Goal: Information Seeking & Learning: Learn about a topic

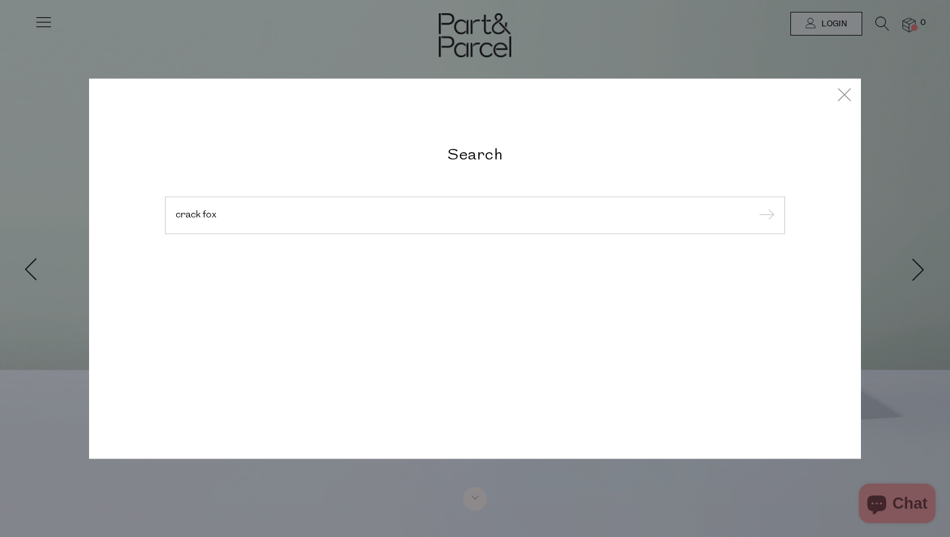
type input "crack fox"
click at [754, 206] on input "submit" at bounding box center [764, 216] width 20 height 20
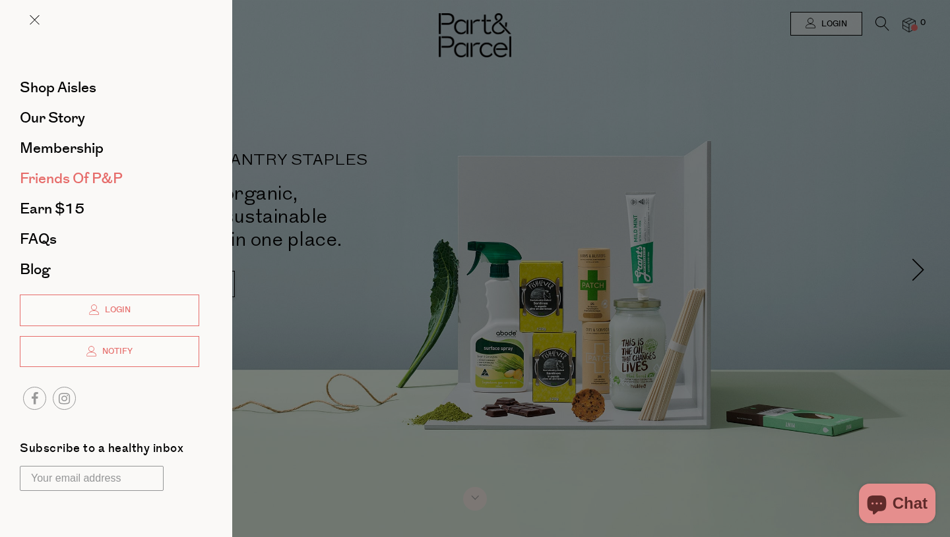
click at [50, 179] on span "Friends of P&P" at bounding box center [71, 178] width 103 height 21
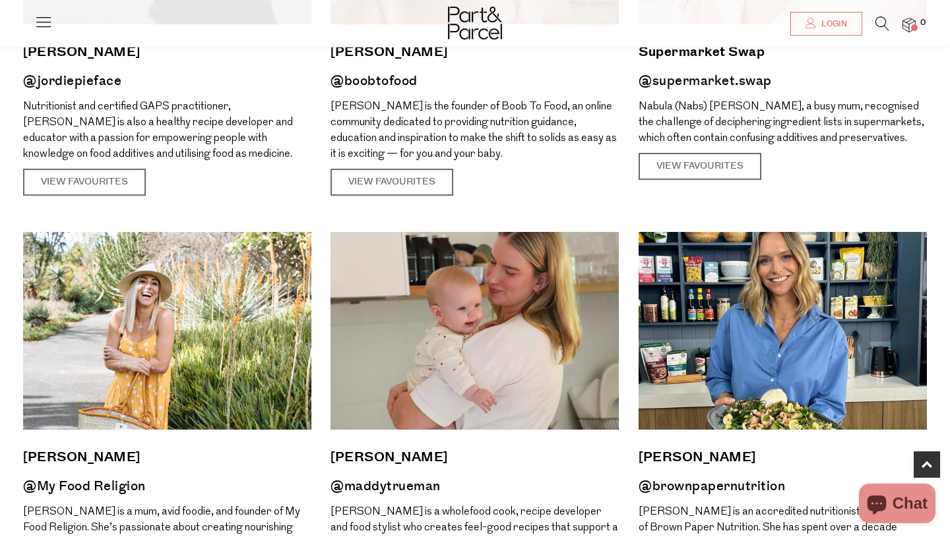
scroll to position [369, 0]
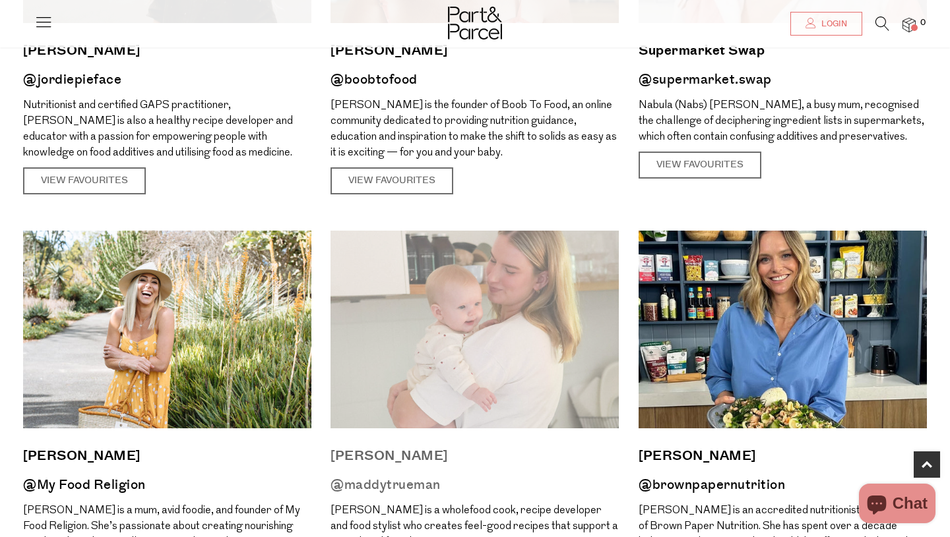
click at [416, 319] on img at bounding box center [474, 330] width 288 height 198
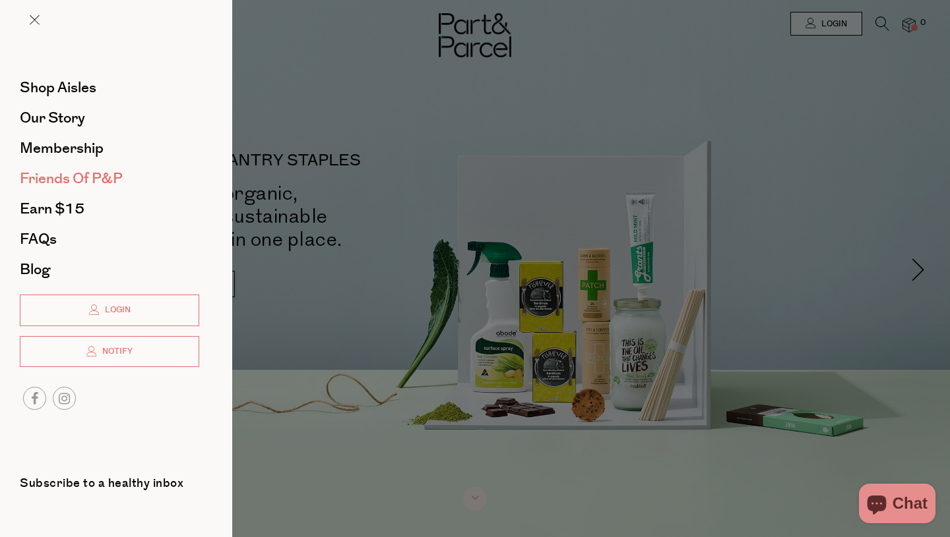
click at [49, 177] on span "Friends of P&P" at bounding box center [71, 178] width 103 height 21
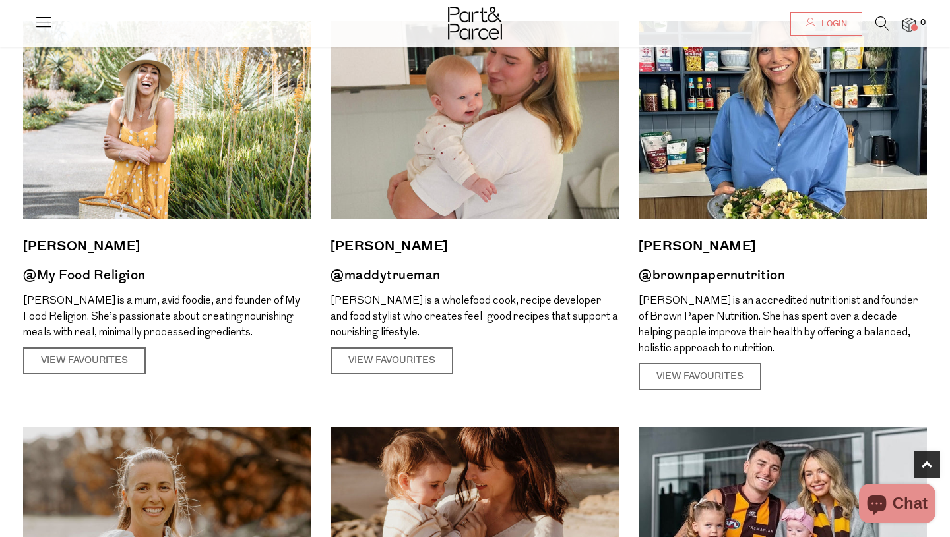
scroll to position [579, 0]
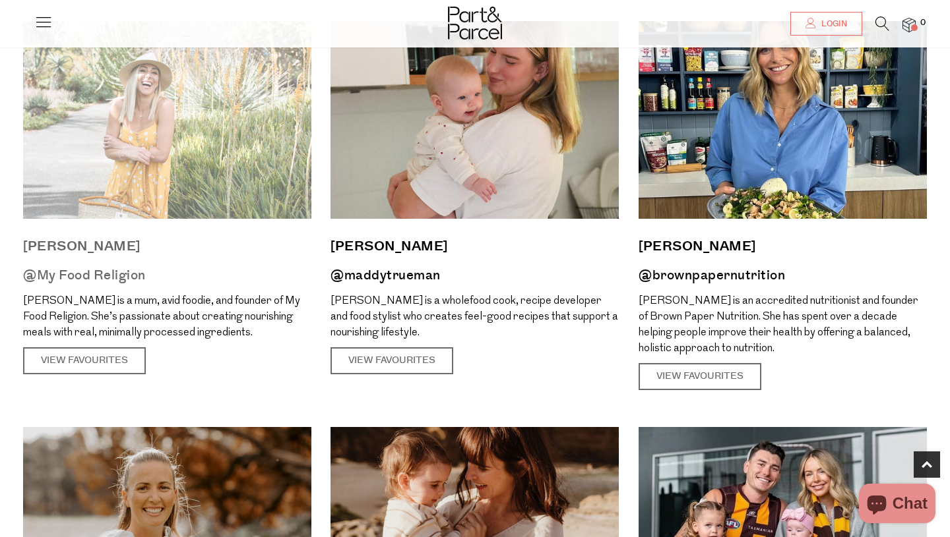
click at [128, 320] on p "Shan Cooper is a mum, avid foodie, and founder of My Food Religion. She’s passi…" at bounding box center [167, 316] width 288 height 47
click at [106, 283] on link "@My Food Religion" at bounding box center [84, 275] width 123 height 18
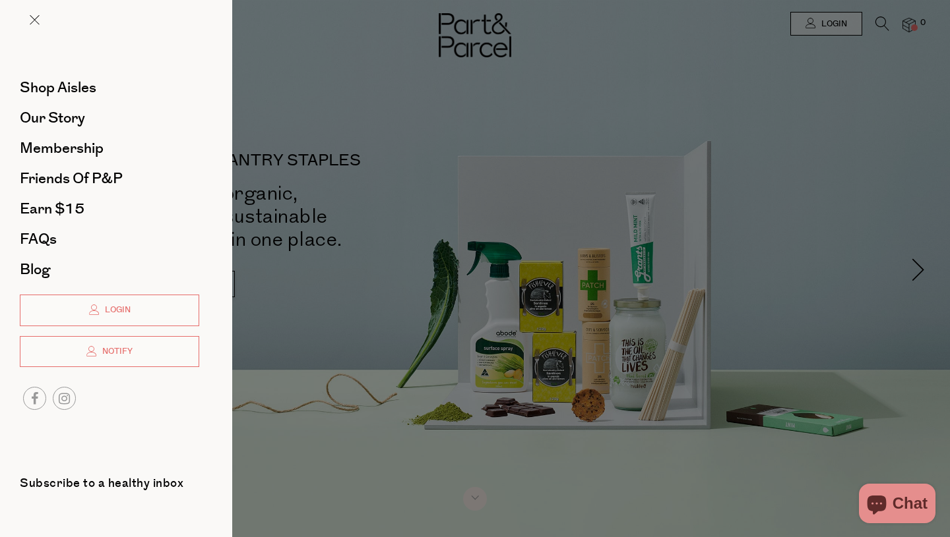
click at [55, 171] on span "Friends of P&P" at bounding box center [71, 178] width 103 height 21
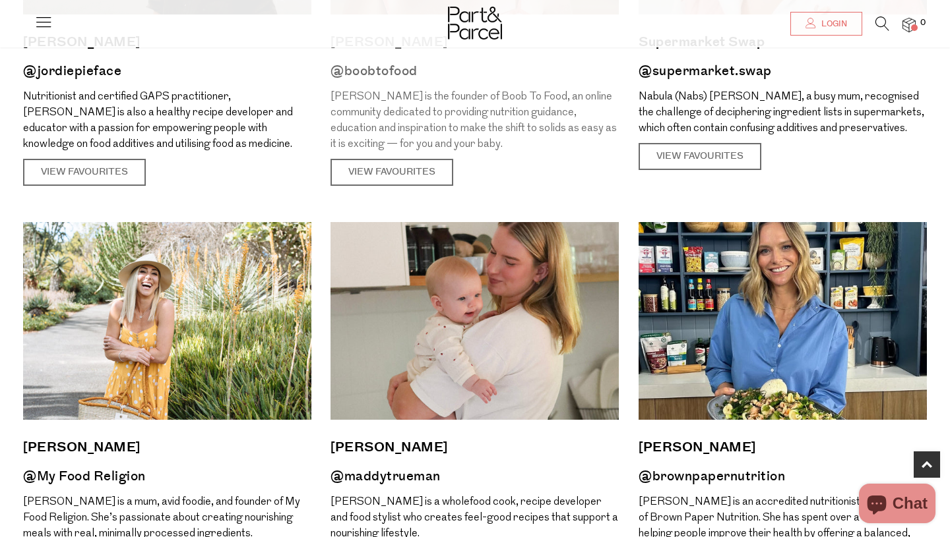
scroll to position [396, 0]
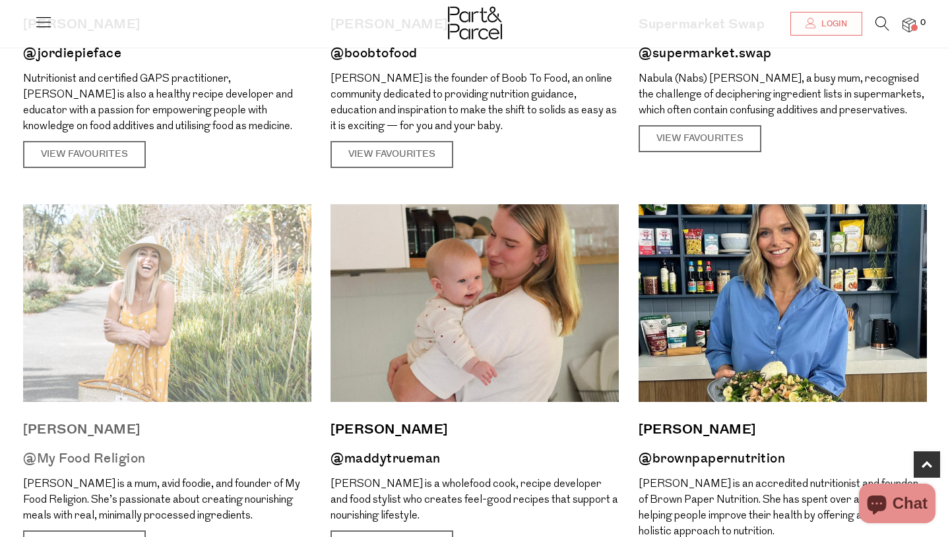
click at [116, 344] on img at bounding box center [167, 303] width 288 height 198
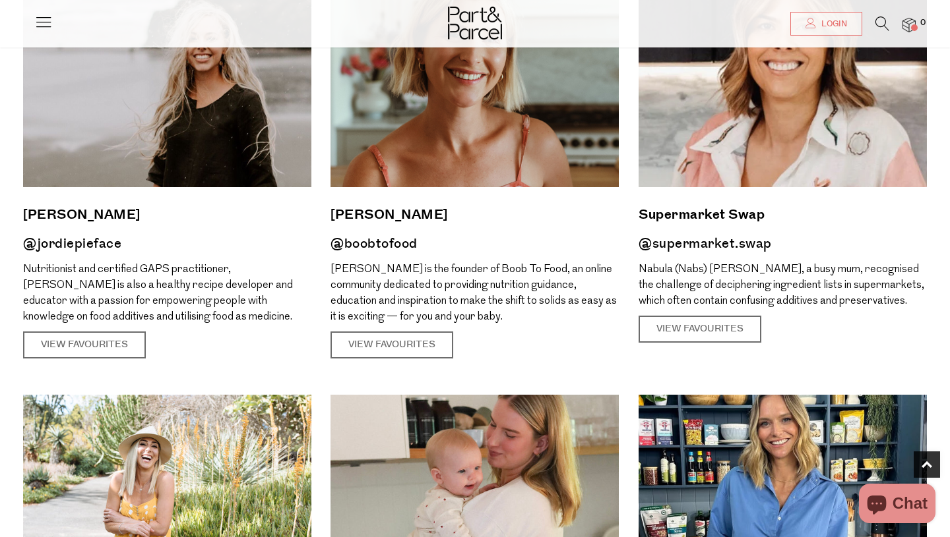
scroll to position [211, 0]
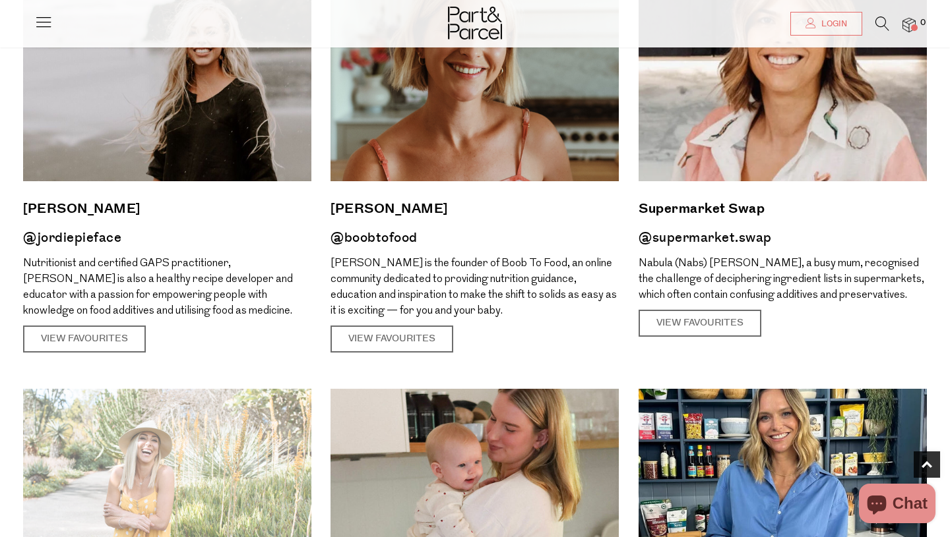
click at [93, 473] on img at bounding box center [167, 488] width 288 height 198
